Goal: Find contact information: Find contact information

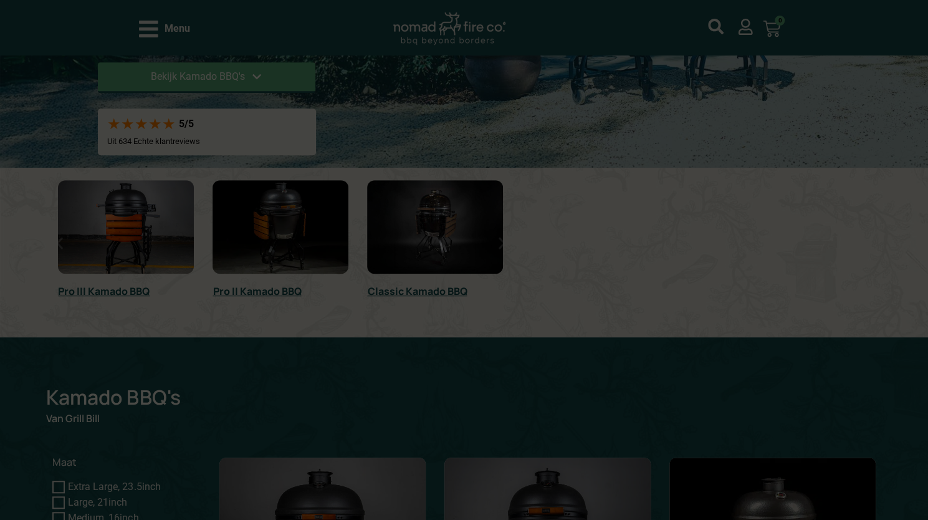
scroll to position [504, 0]
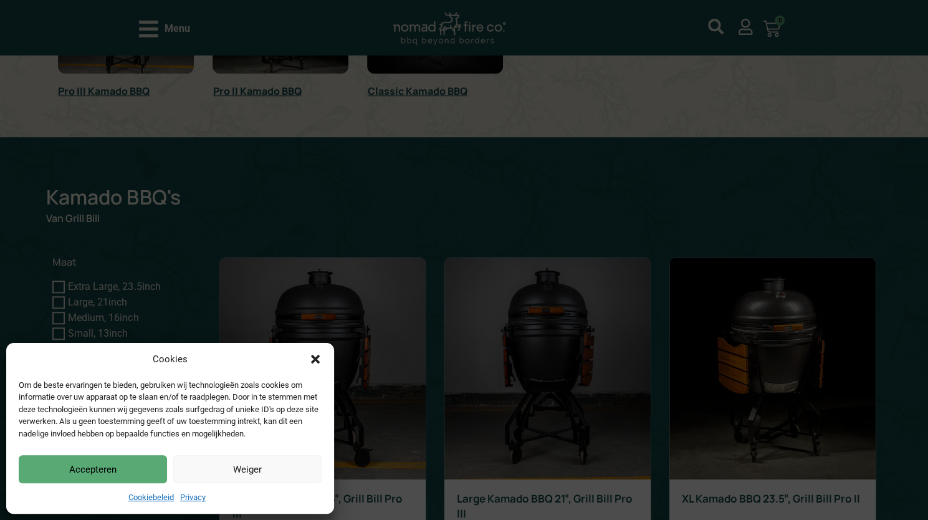
click at [310, 356] on icon "Dialog sluiten" at bounding box center [315, 359] width 12 height 12
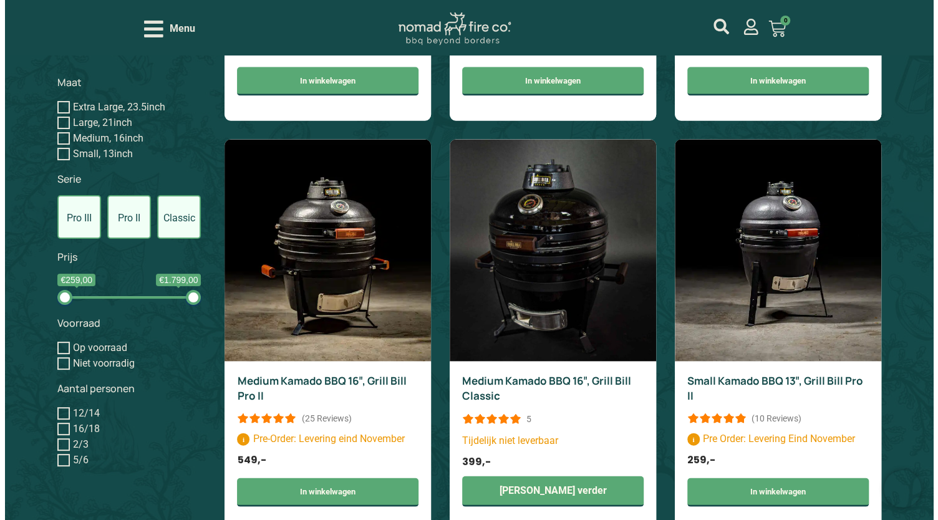
scroll to position [1084, 0]
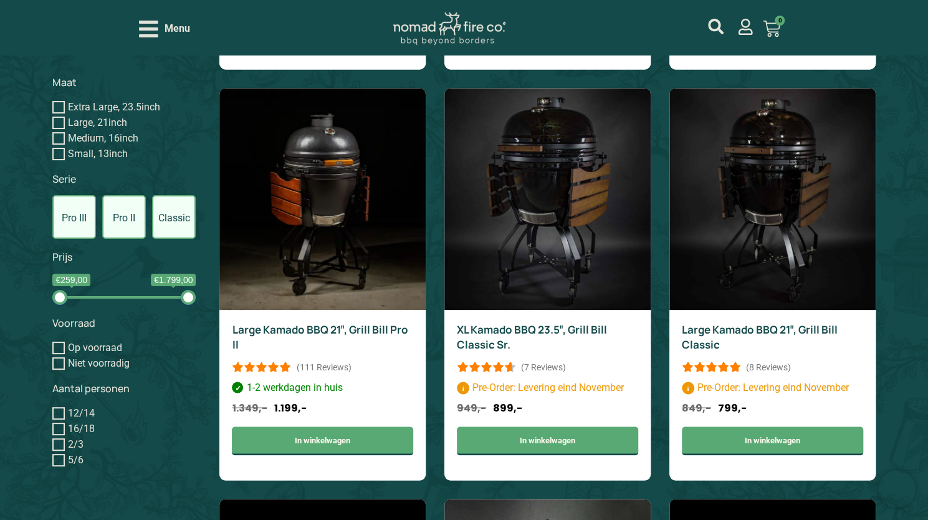
click at [156, 27] on icon "Open/Close Menu" at bounding box center [148, 29] width 19 height 22
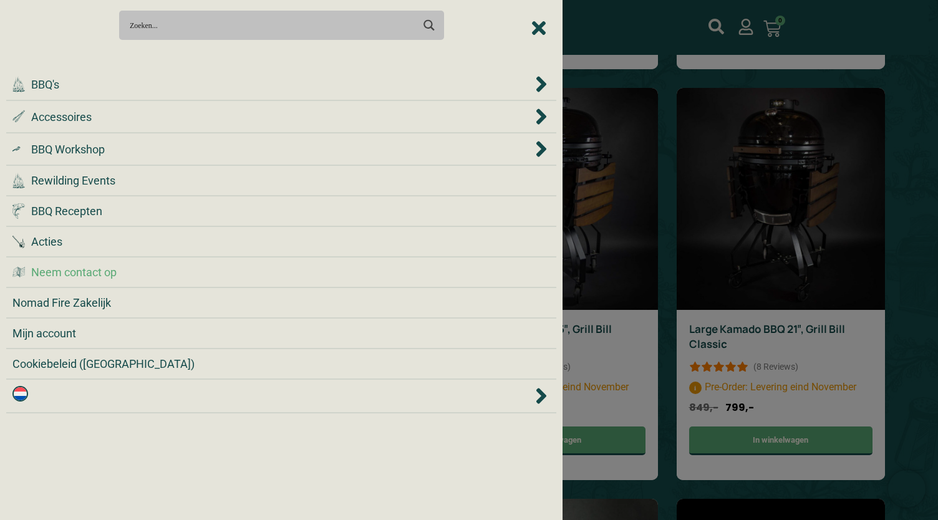
click at [95, 269] on span "Neem contact op" at bounding box center [73, 272] width 85 height 17
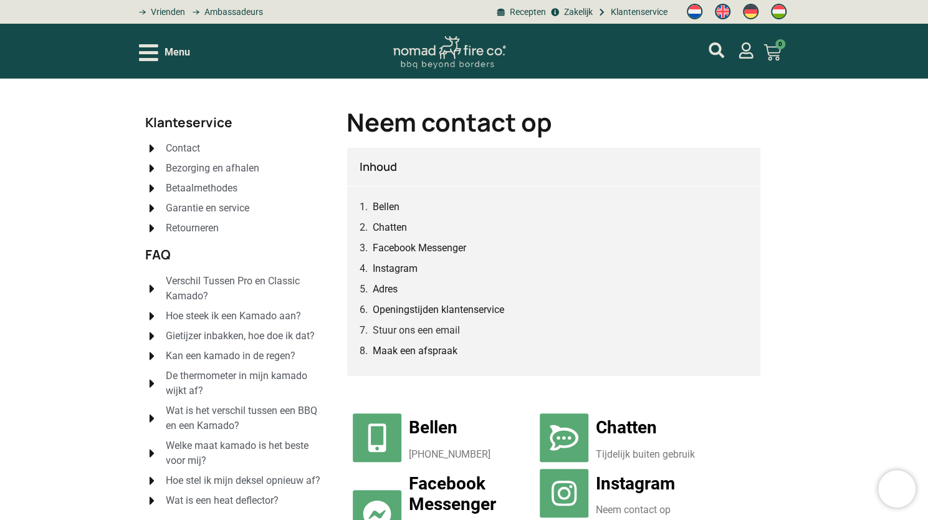
click at [387, 297] on ol "Bellen Chatten Facebook Messenger Instagram Adres Openingstijden klantenservice…" at bounding box center [554, 279] width 388 height 160
click at [387, 292] on link "Adres" at bounding box center [386, 289] width 27 height 16
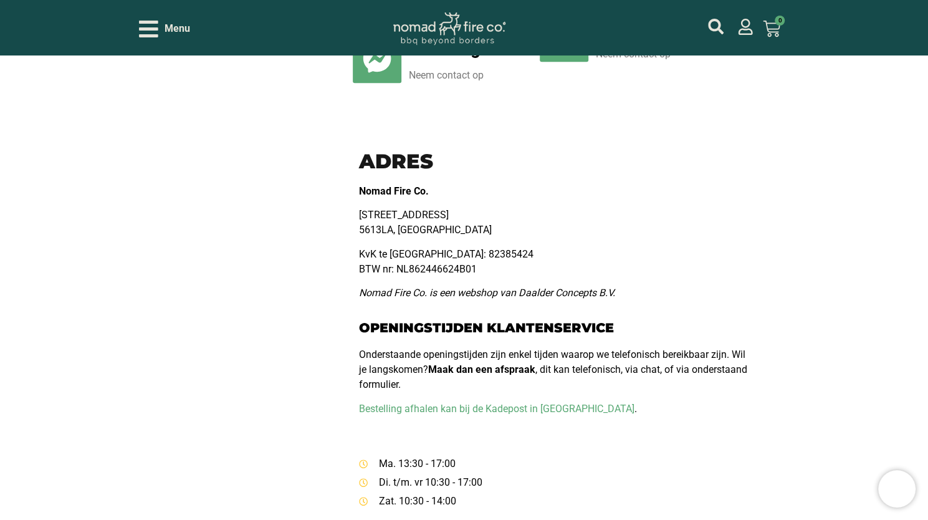
scroll to position [456, 0]
